Goal: Navigation & Orientation: Find specific page/section

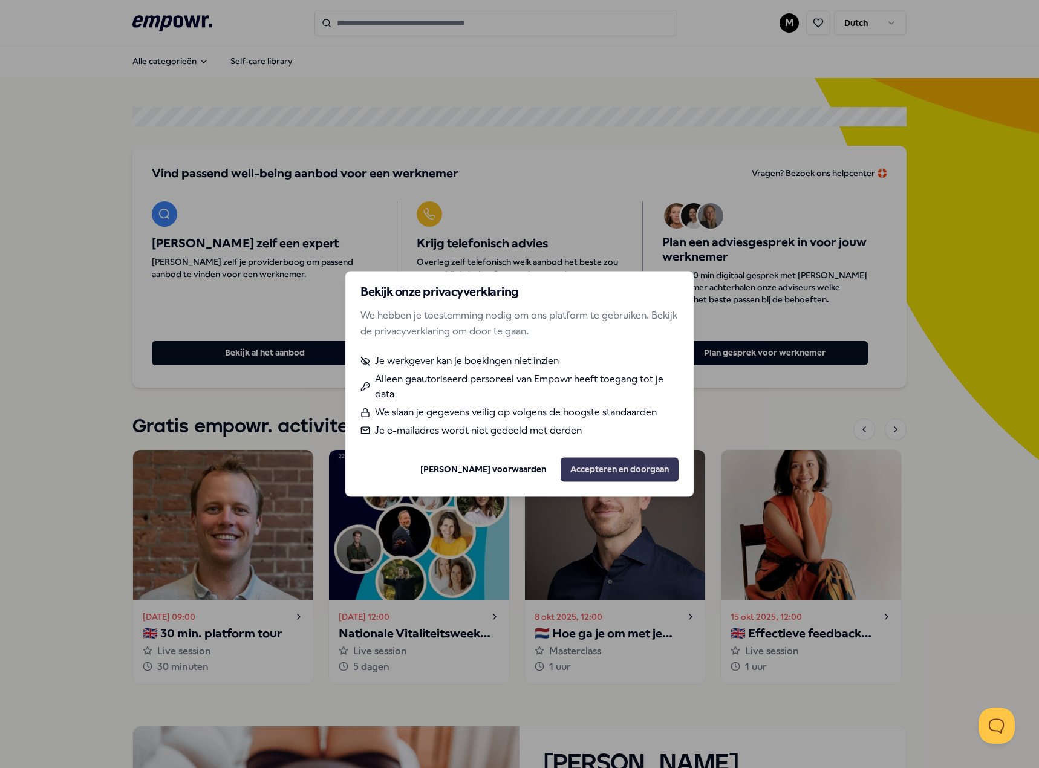
click at [631, 465] on button "Accepteren en doorgaan" at bounding box center [619, 470] width 118 height 24
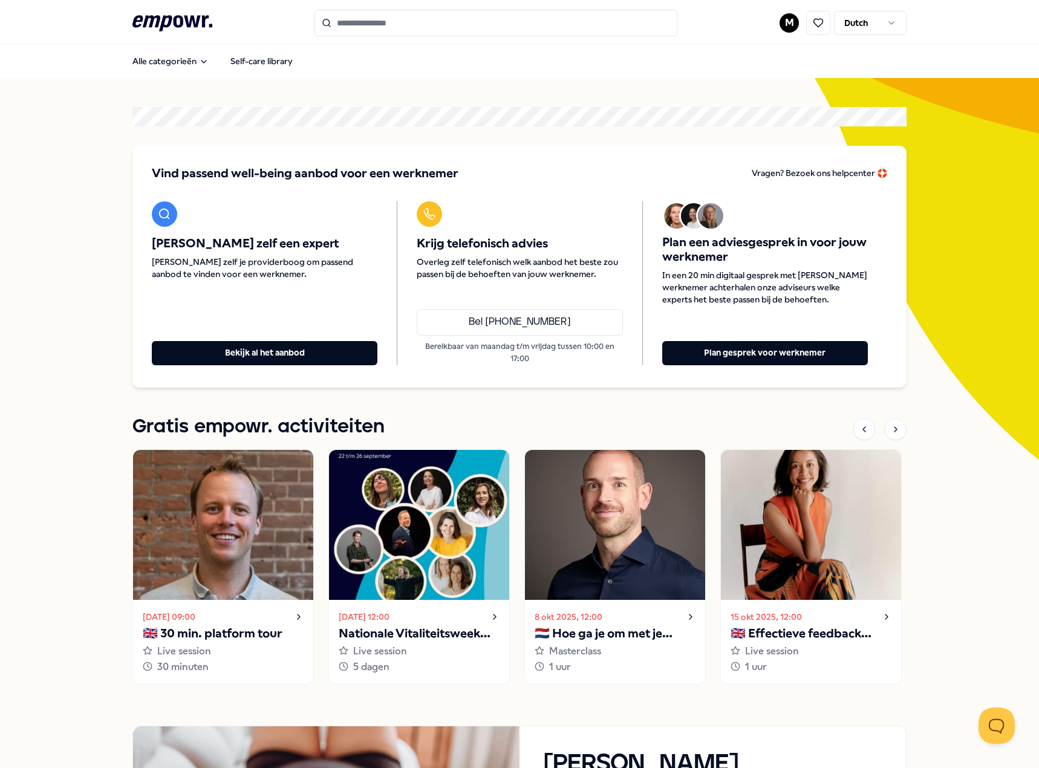
click at [783, 19] on html ".empowr-logo_svg__cls-1{fill:#03032f} M Dutch Alle categorieën Self-care librar…" at bounding box center [519, 384] width 1039 height 768
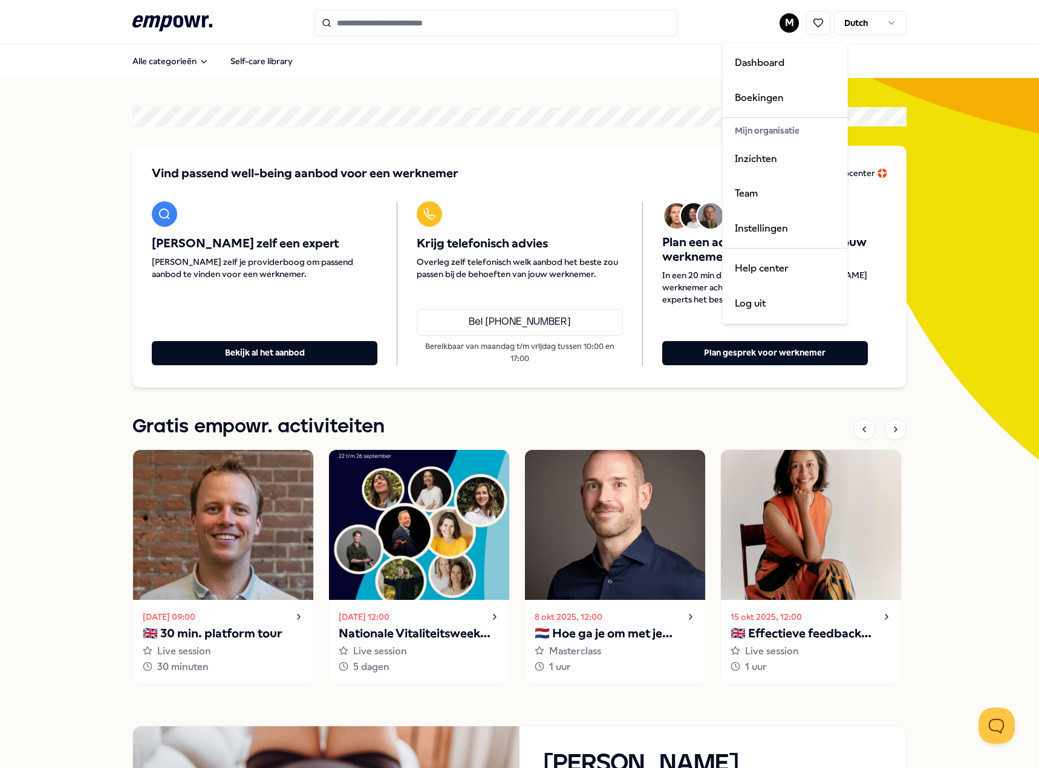
click at [623, 134] on html ".empowr-logo_svg__cls-1{fill:#03032f} M Dutch Alle categorieën Self-care librar…" at bounding box center [519, 384] width 1039 height 768
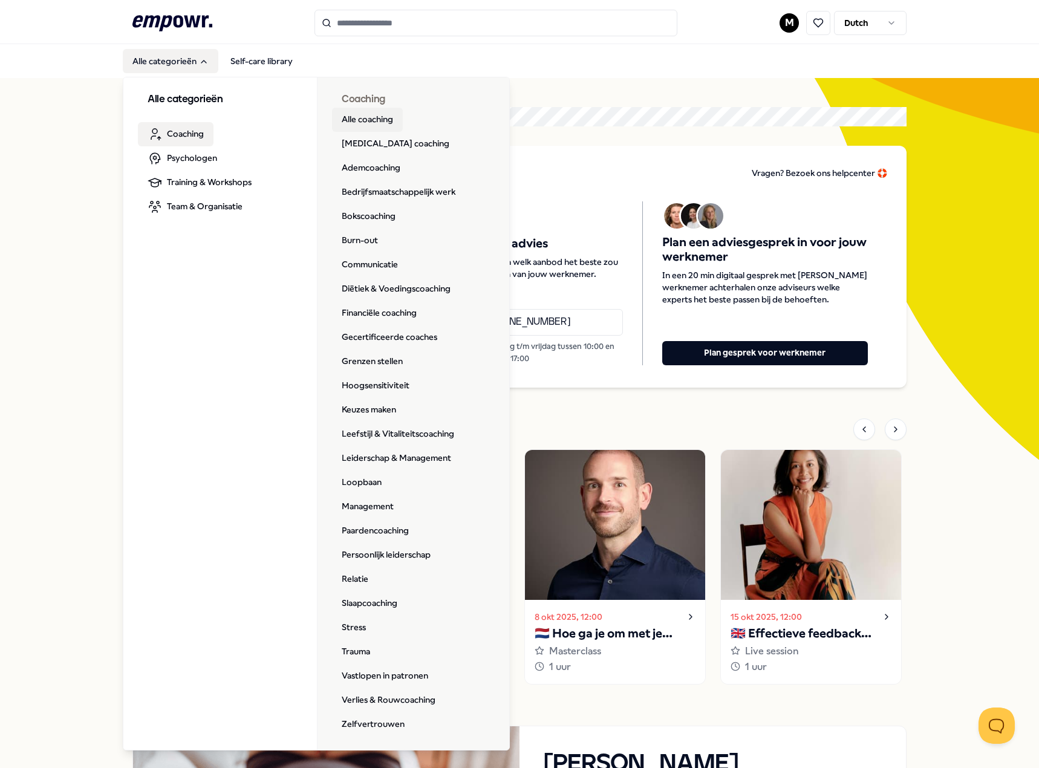
click at [383, 116] on link "Alle coaching" at bounding box center [367, 120] width 71 height 24
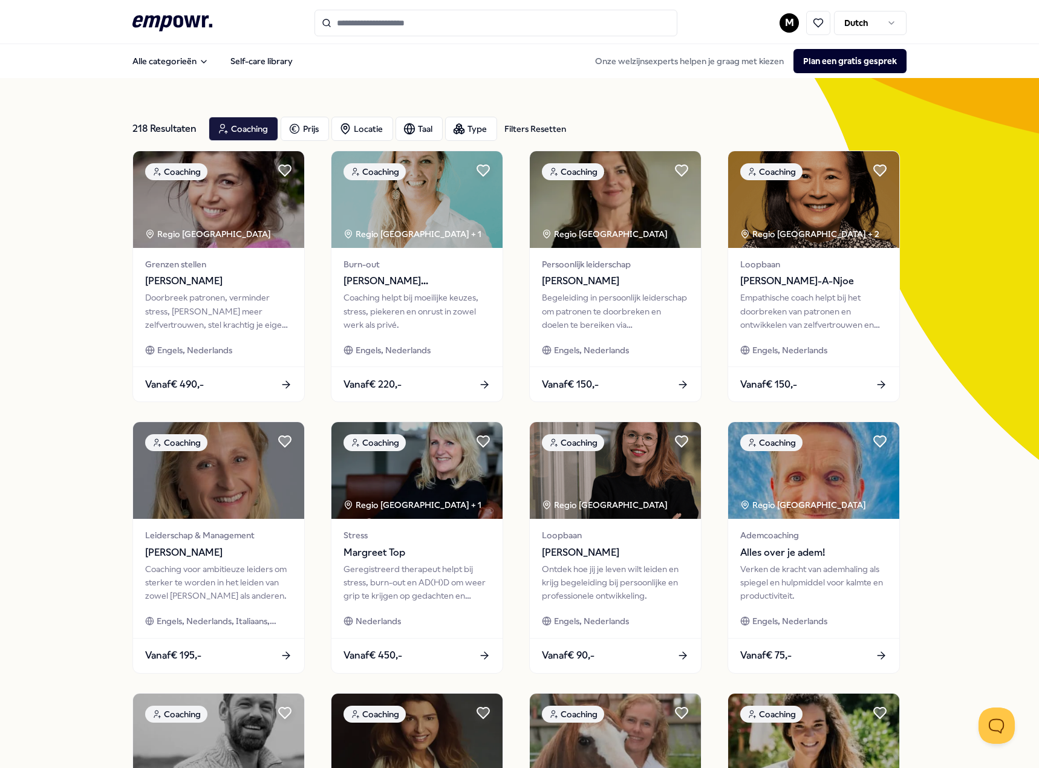
click at [780, 21] on html ".empowr-logo_svg__cls-1{fill:#03032f} M Dutch Alle categorieën Self-care librar…" at bounding box center [519, 384] width 1039 height 768
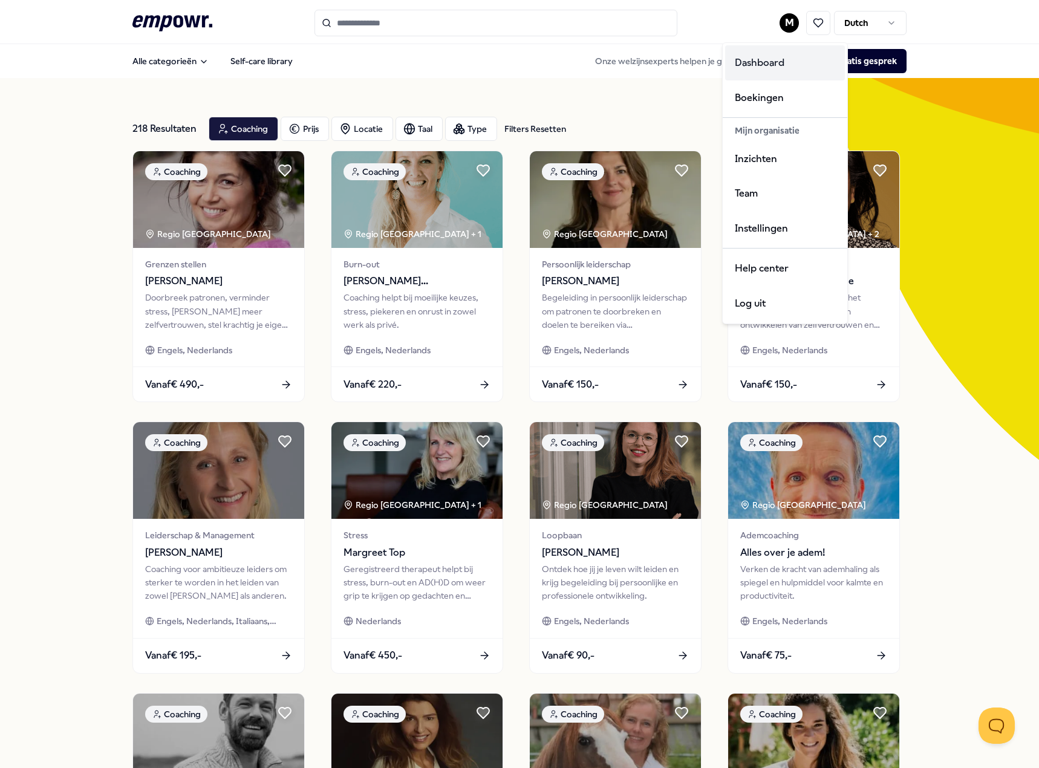
click at [776, 61] on div "Dashboard" at bounding box center [785, 62] width 120 height 35
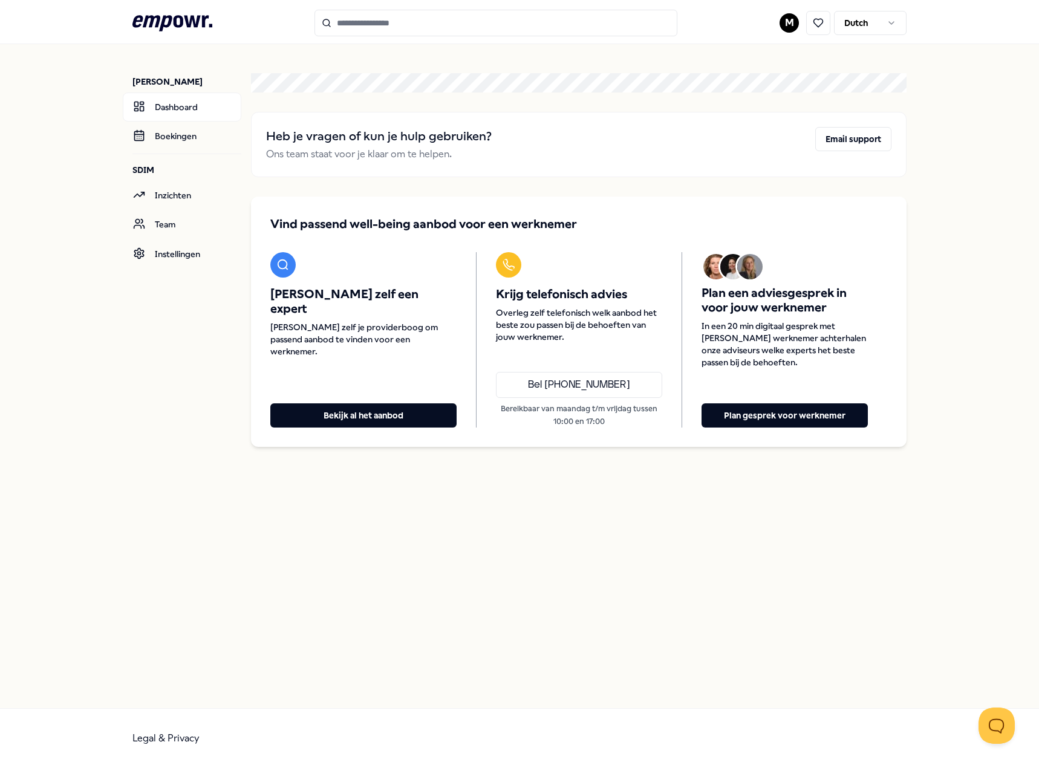
click at [783, 17] on html ".empowr-logo_svg__cls-1{fill:#03032f} M Dutch [PERSON_NAME] Dashboard Boekingen…" at bounding box center [519, 384] width 1039 height 768
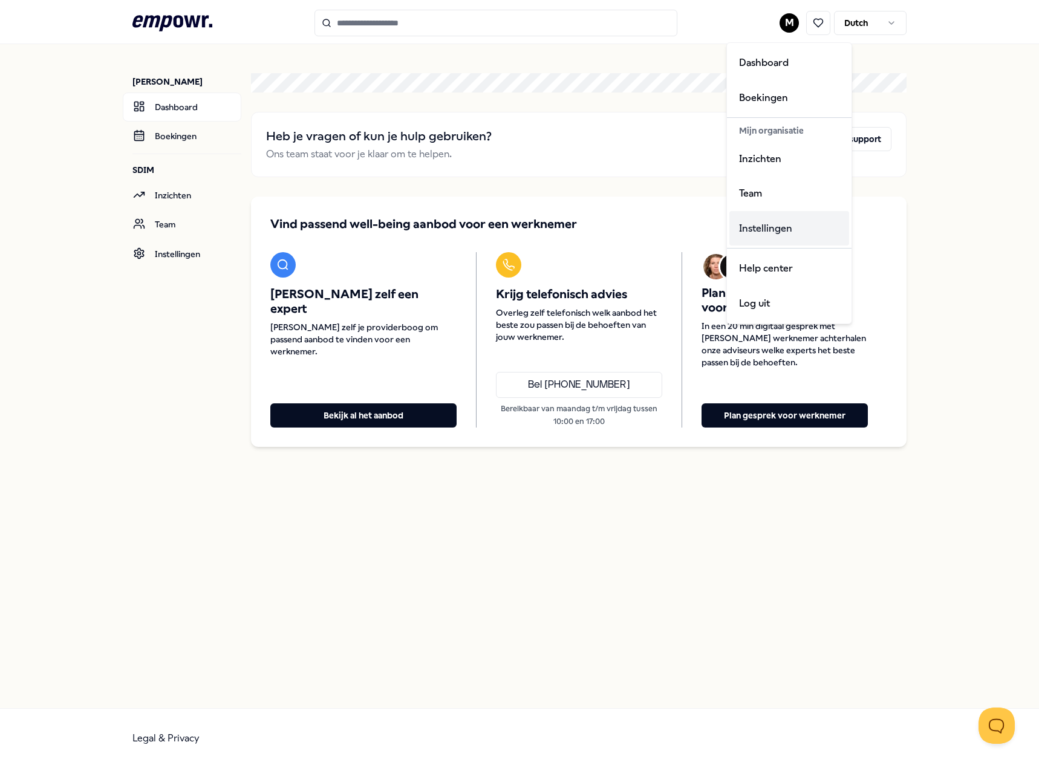
click at [774, 222] on div "Instellingen" at bounding box center [789, 228] width 120 height 35
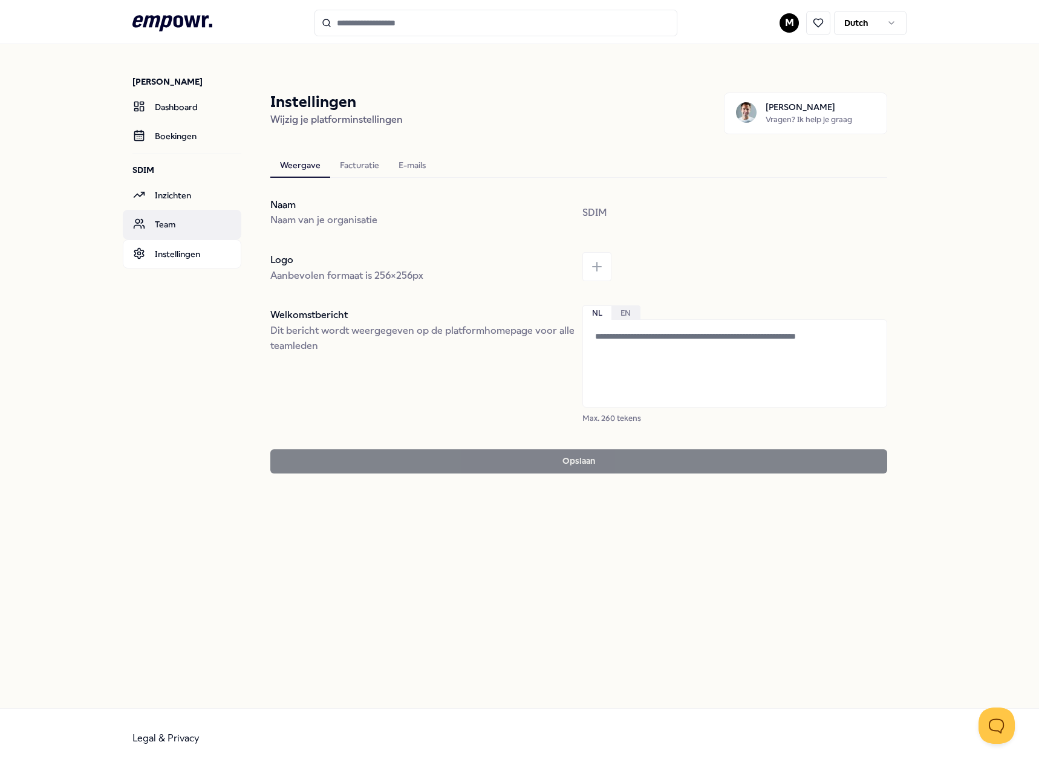
click at [187, 221] on link "Team" at bounding box center [182, 224] width 118 height 29
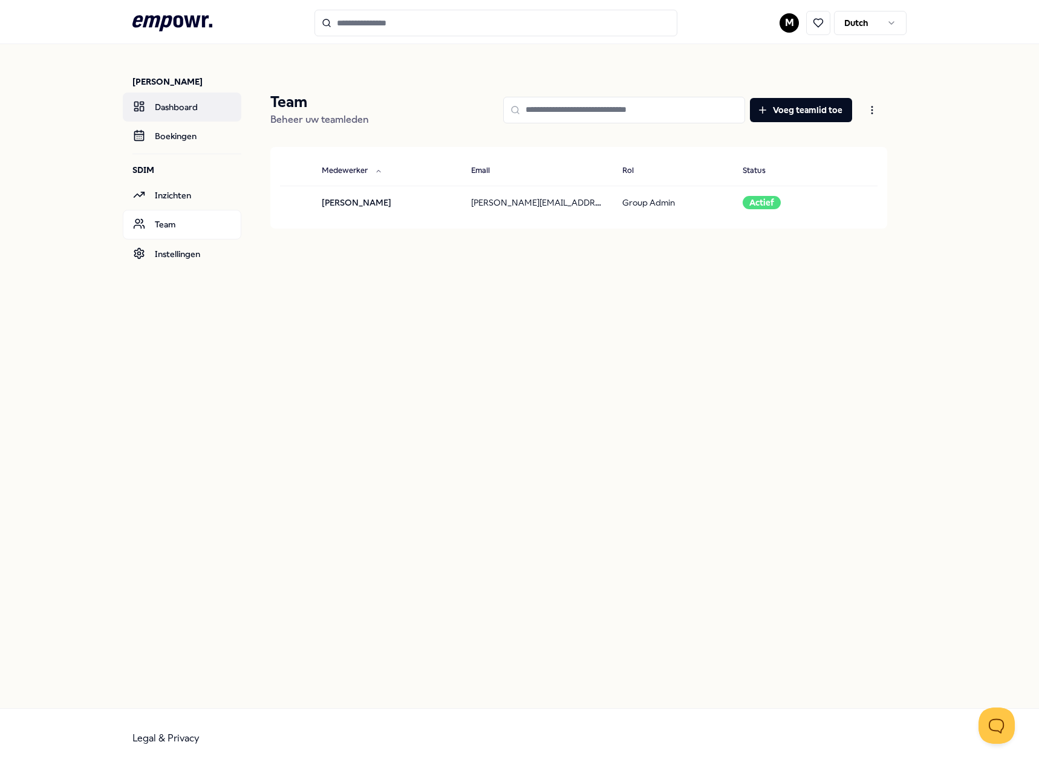
click at [177, 108] on link "Dashboard" at bounding box center [182, 106] width 118 height 29
